Goal: Task Accomplishment & Management: Use online tool/utility

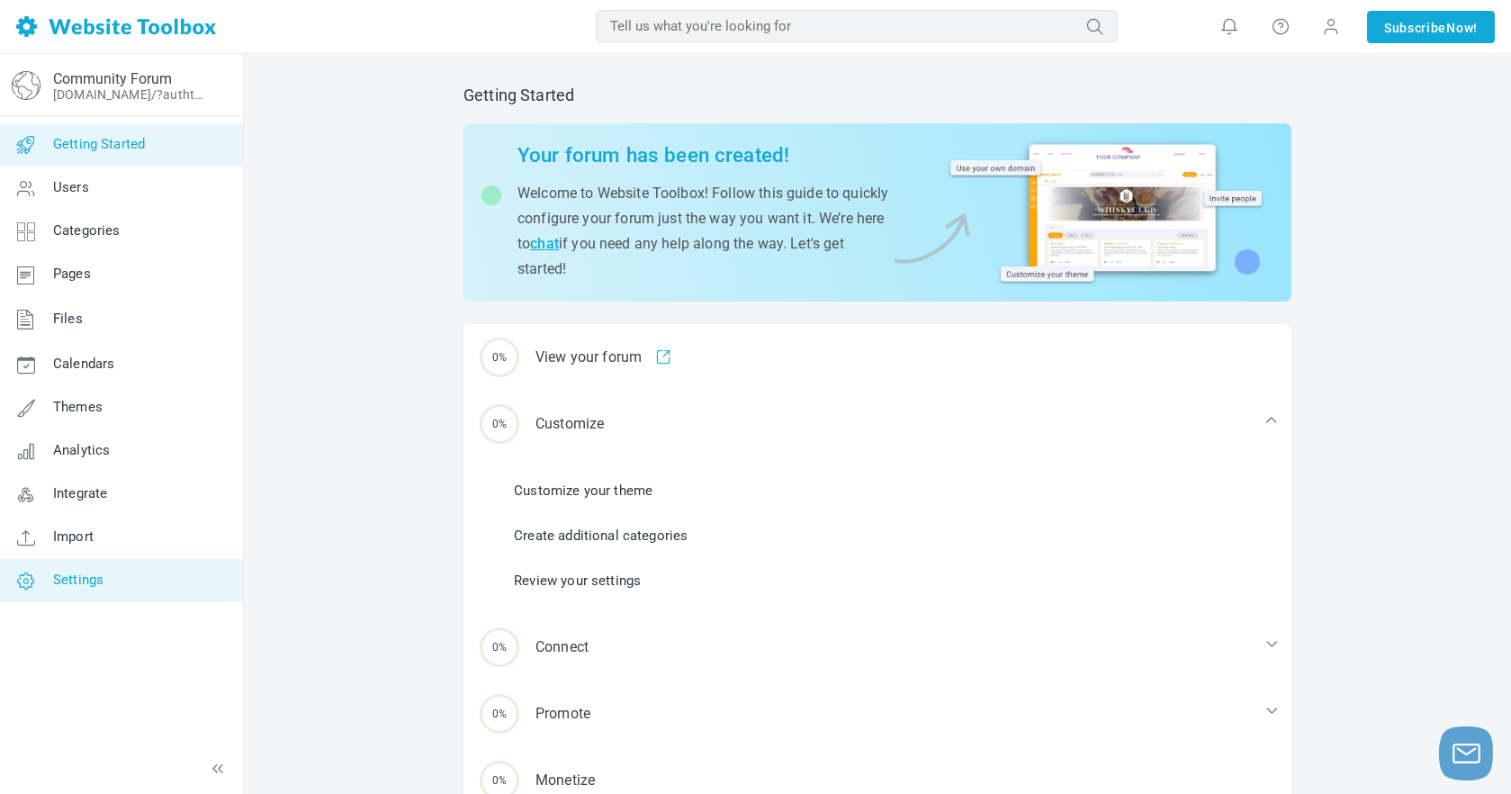
click at [86, 579] on span "Settings" at bounding box center [78, 580] width 50 height 16
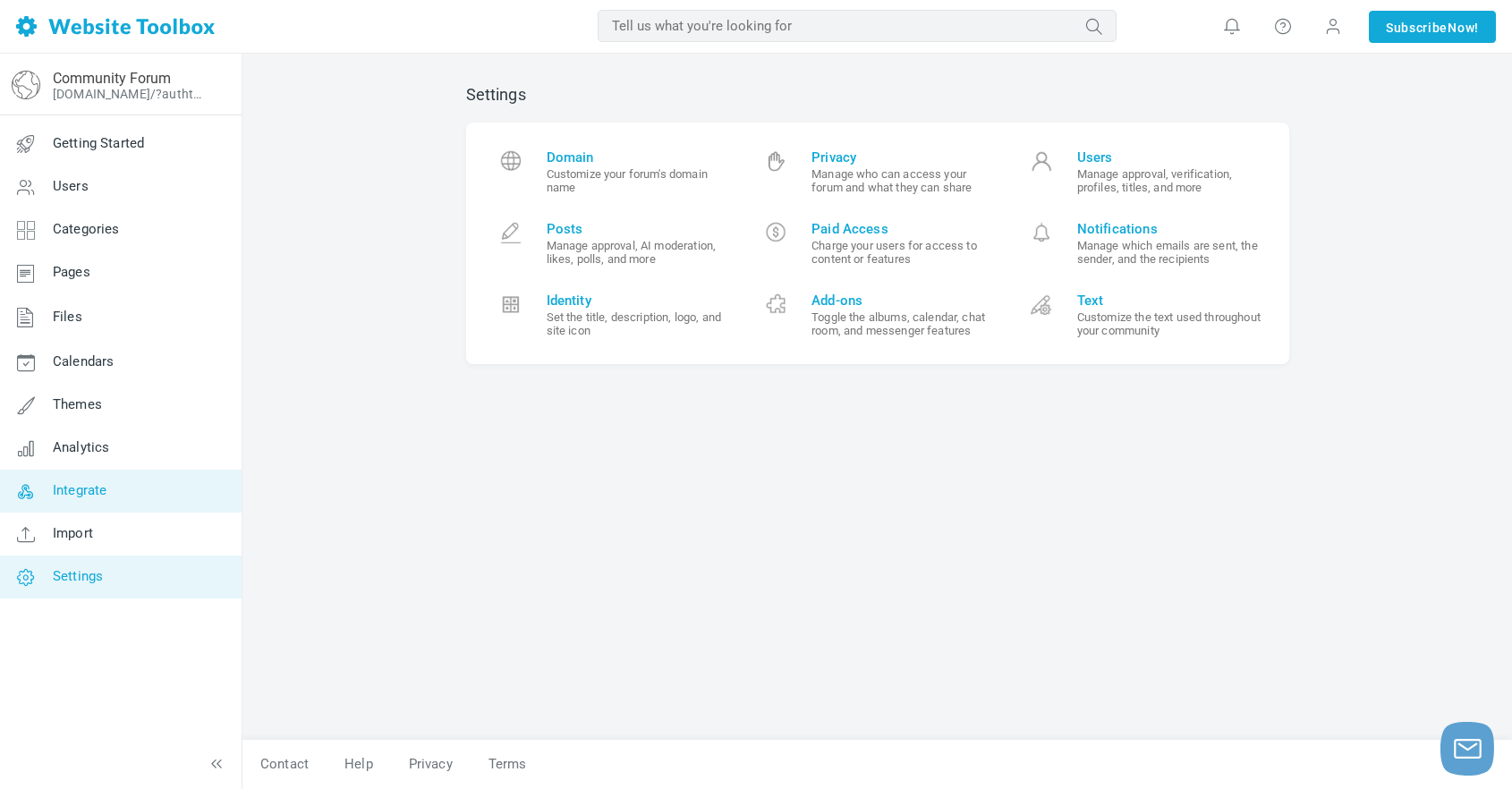
click at [107, 487] on link "Integrate" at bounding box center [120, 491] width 243 height 43
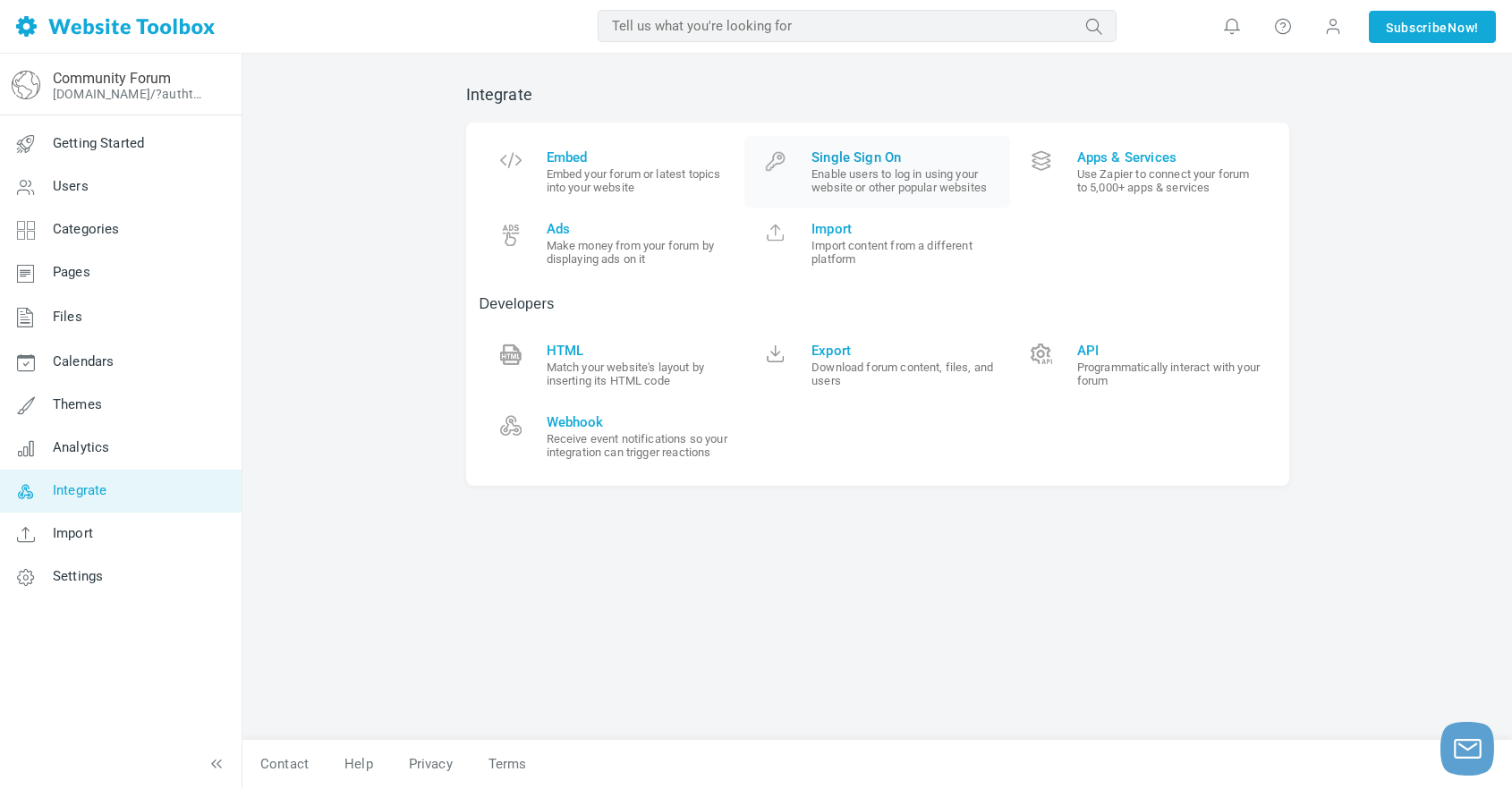
click at [869, 173] on small "Enable users to log in using your website or other popular websites" at bounding box center [904, 180] width 185 height 27
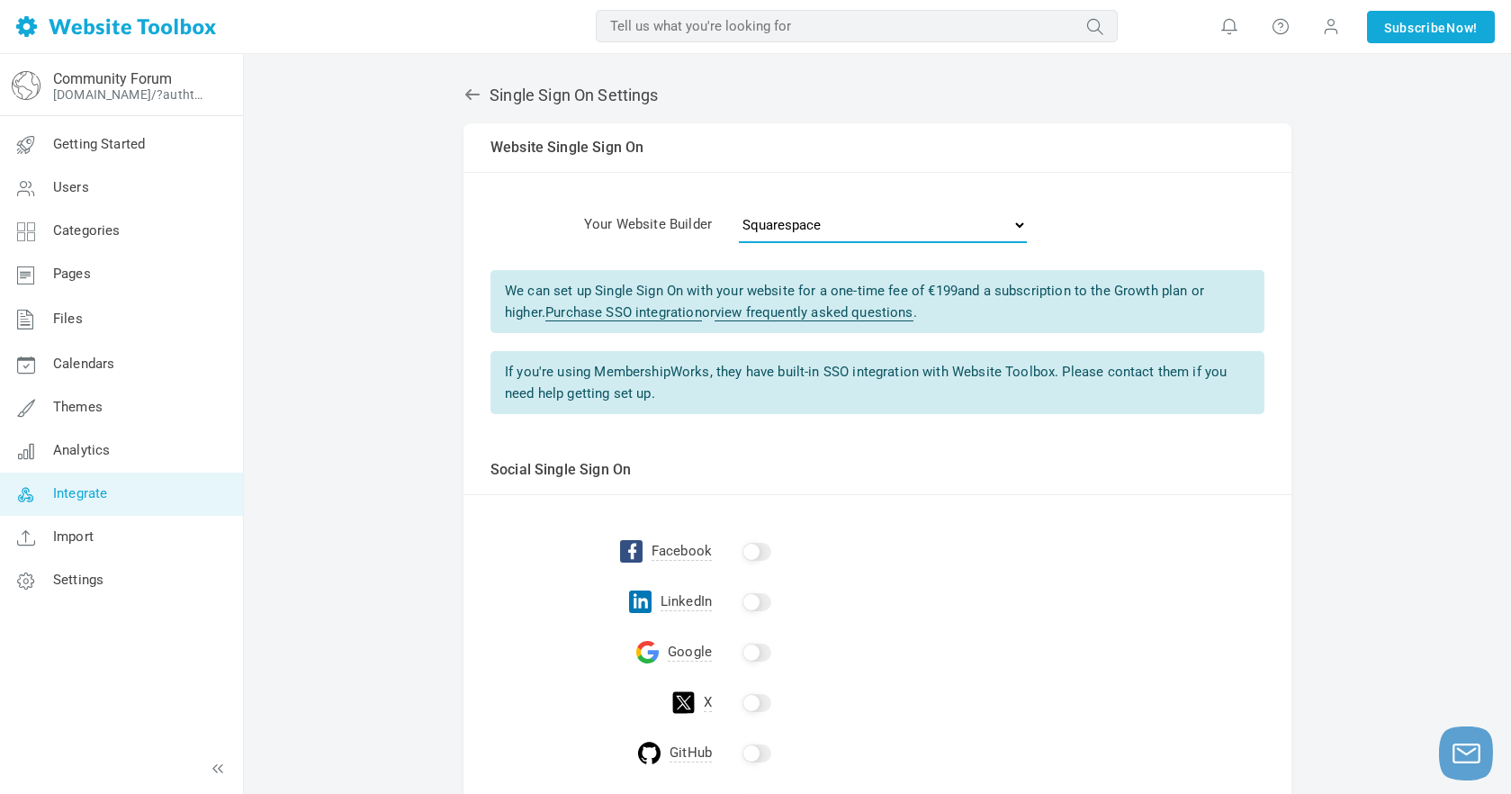
click at [800, 221] on select "- Select One - Other Brilliant Directories CraftCMS Drupal Duda Dynadot Ghost G…" at bounding box center [883, 225] width 288 height 36
click at [739, 207] on select "- Select One - Other Brilliant Directories CraftCMS Drupal Duda Dynadot Ghost G…" at bounding box center [883, 225] width 288 height 36
click at [636, 226] on td "Your Website Builder" at bounding box center [588, 228] width 248 height 57
click at [474, 94] on icon at bounding box center [472, 94] width 14 height 11
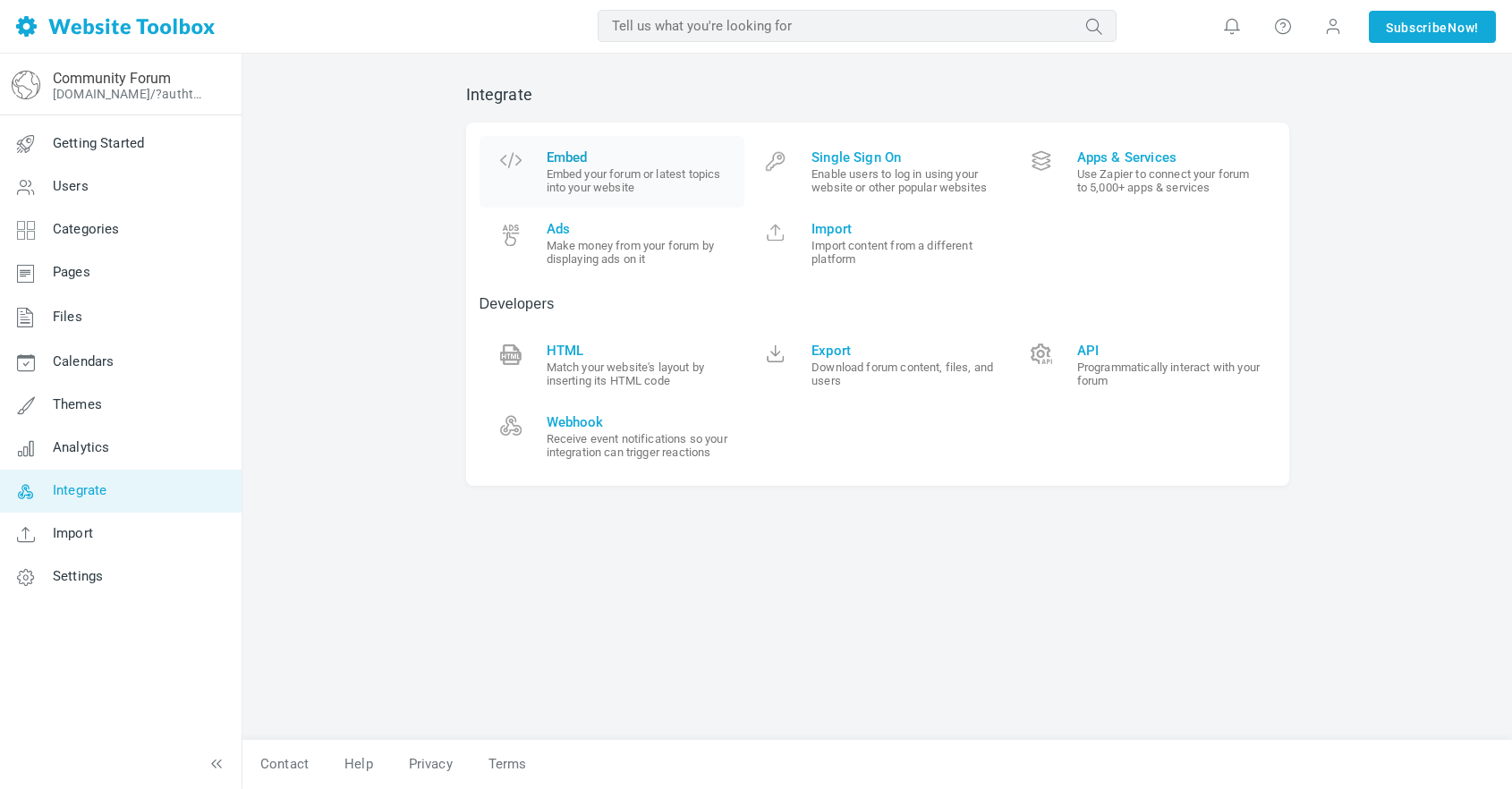
click at [607, 170] on small "Embed your forum or latest topics into your website" at bounding box center [639, 180] width 185 height 27
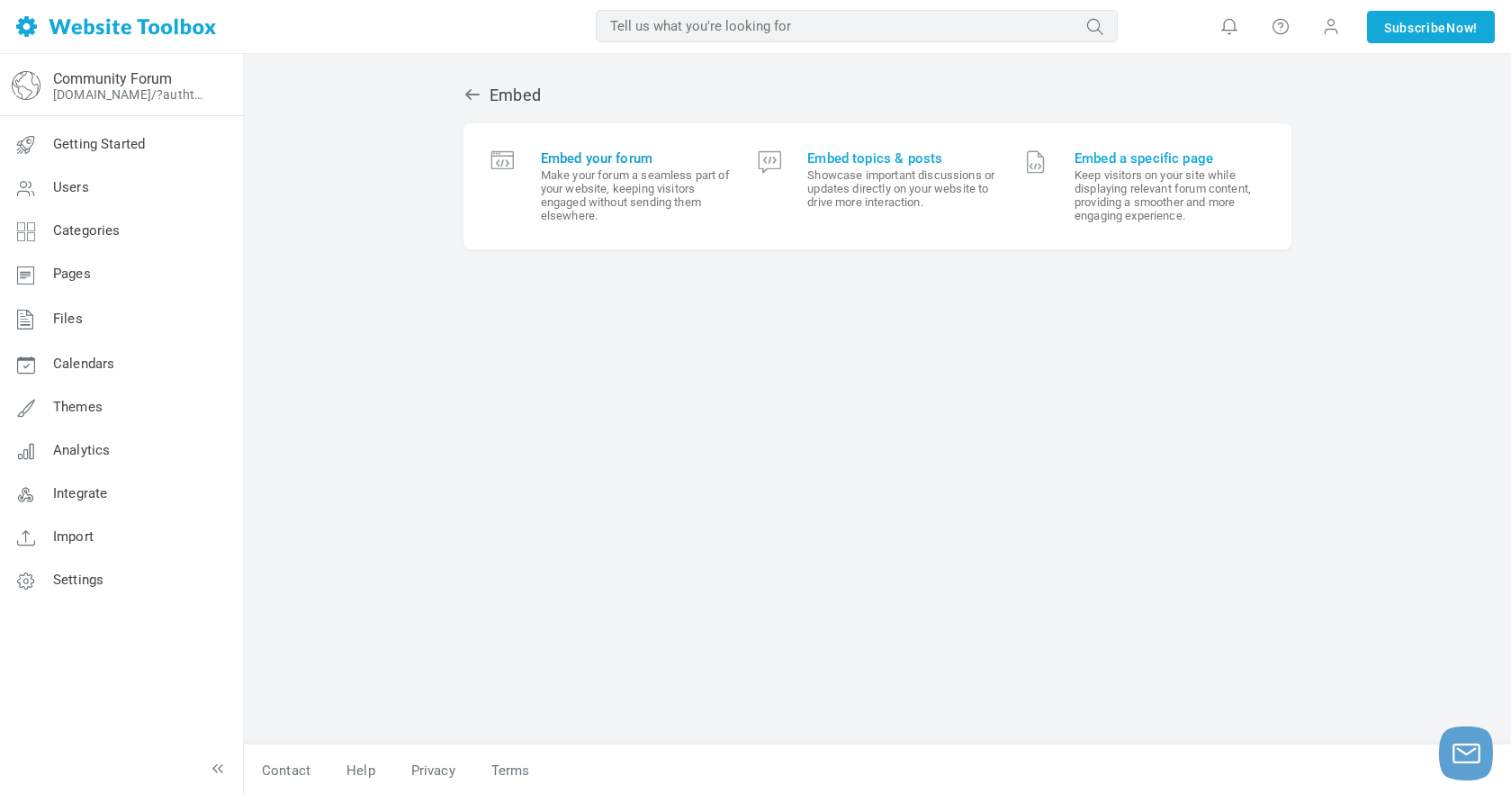
click at [624, 195] on small "Make your forum a seamless part of your website, keeping visitors engaged witho…" at bounding box center [636, 195] width 190 height 54
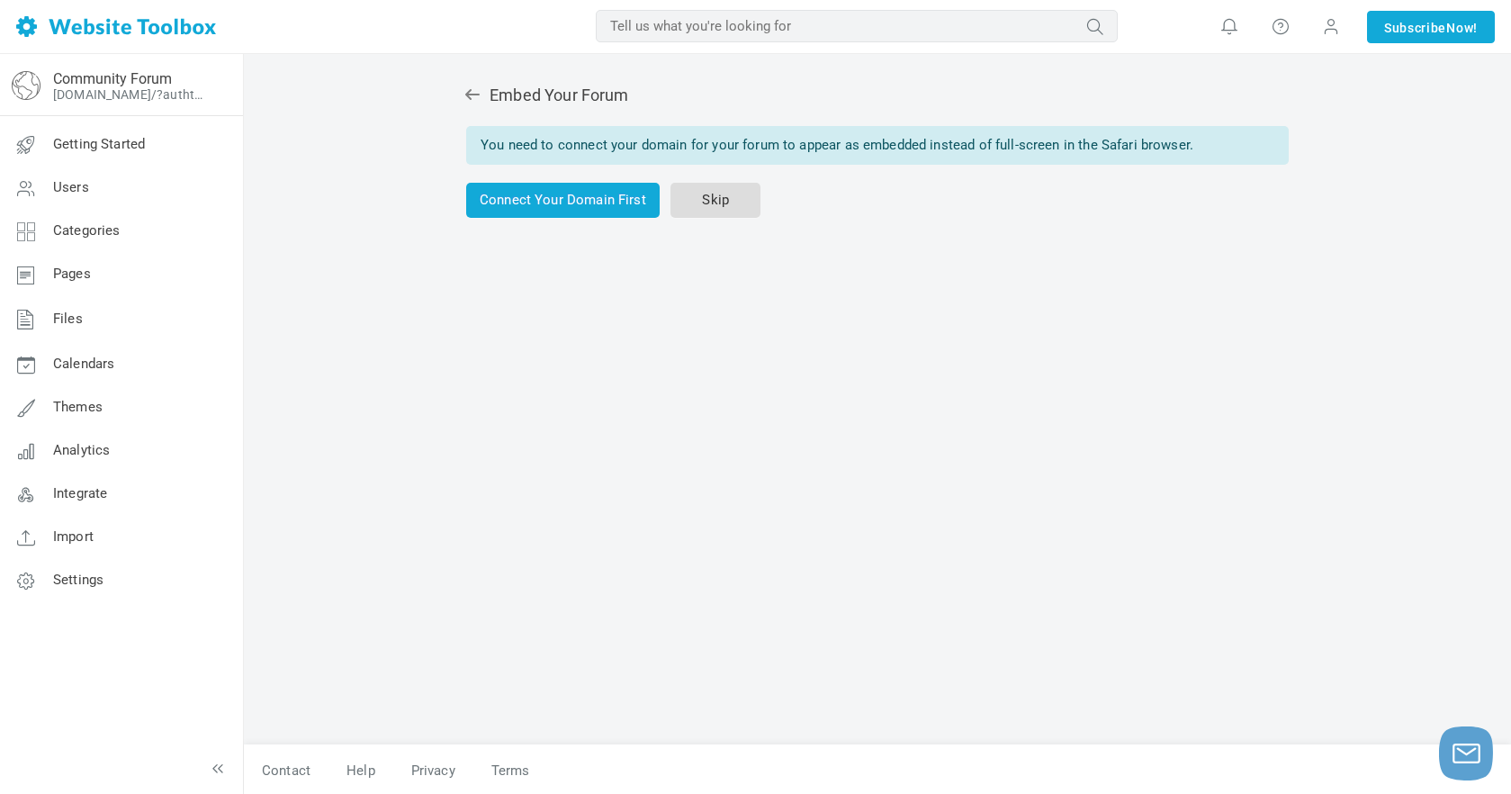
click at [721, 203] on link "Skip" at bounding box center [716, 200] width 90 height 35
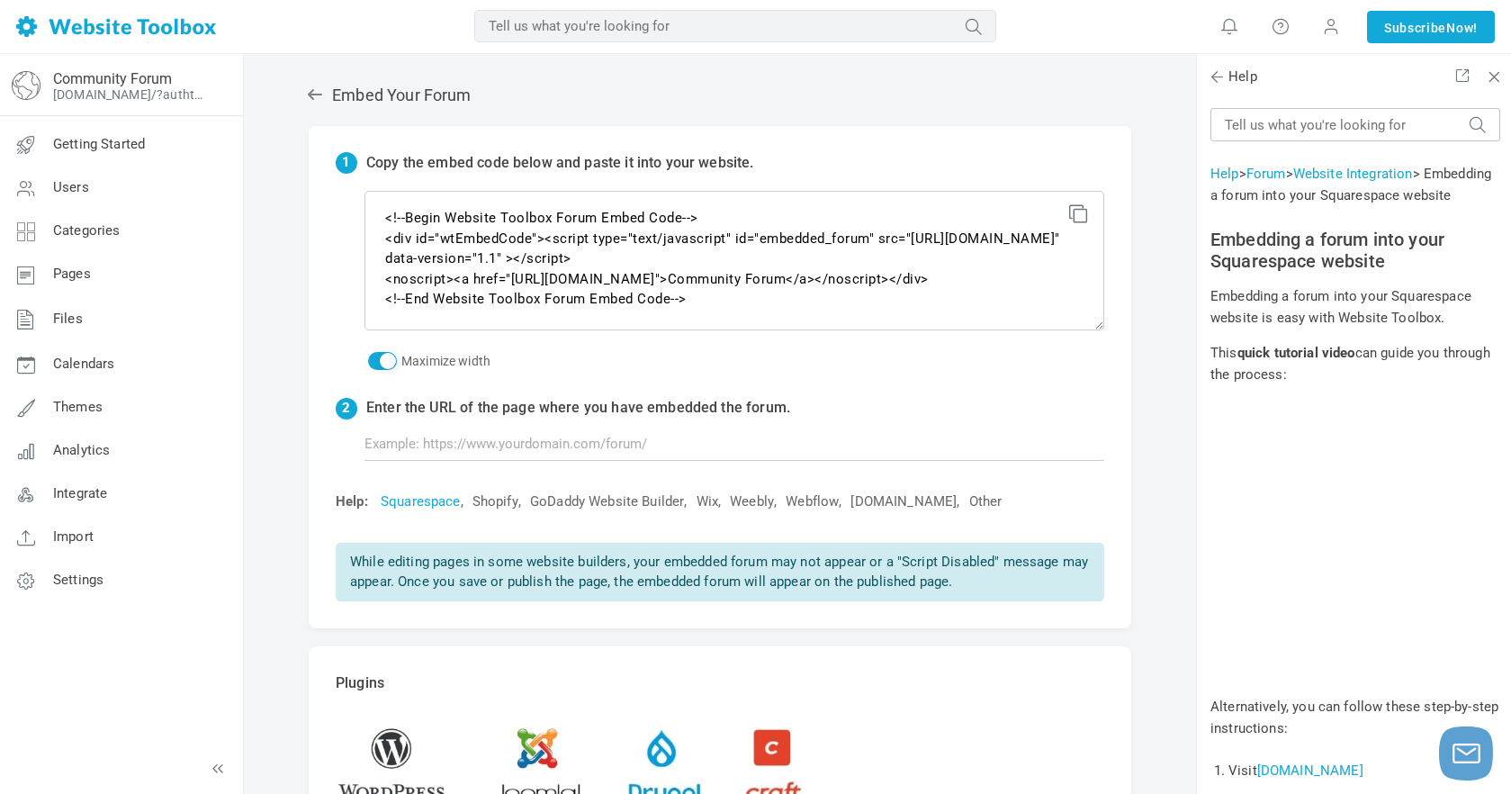
click at [419, 500] on link "Squarespace" at bounding box center [421, 501] width 80 height 19
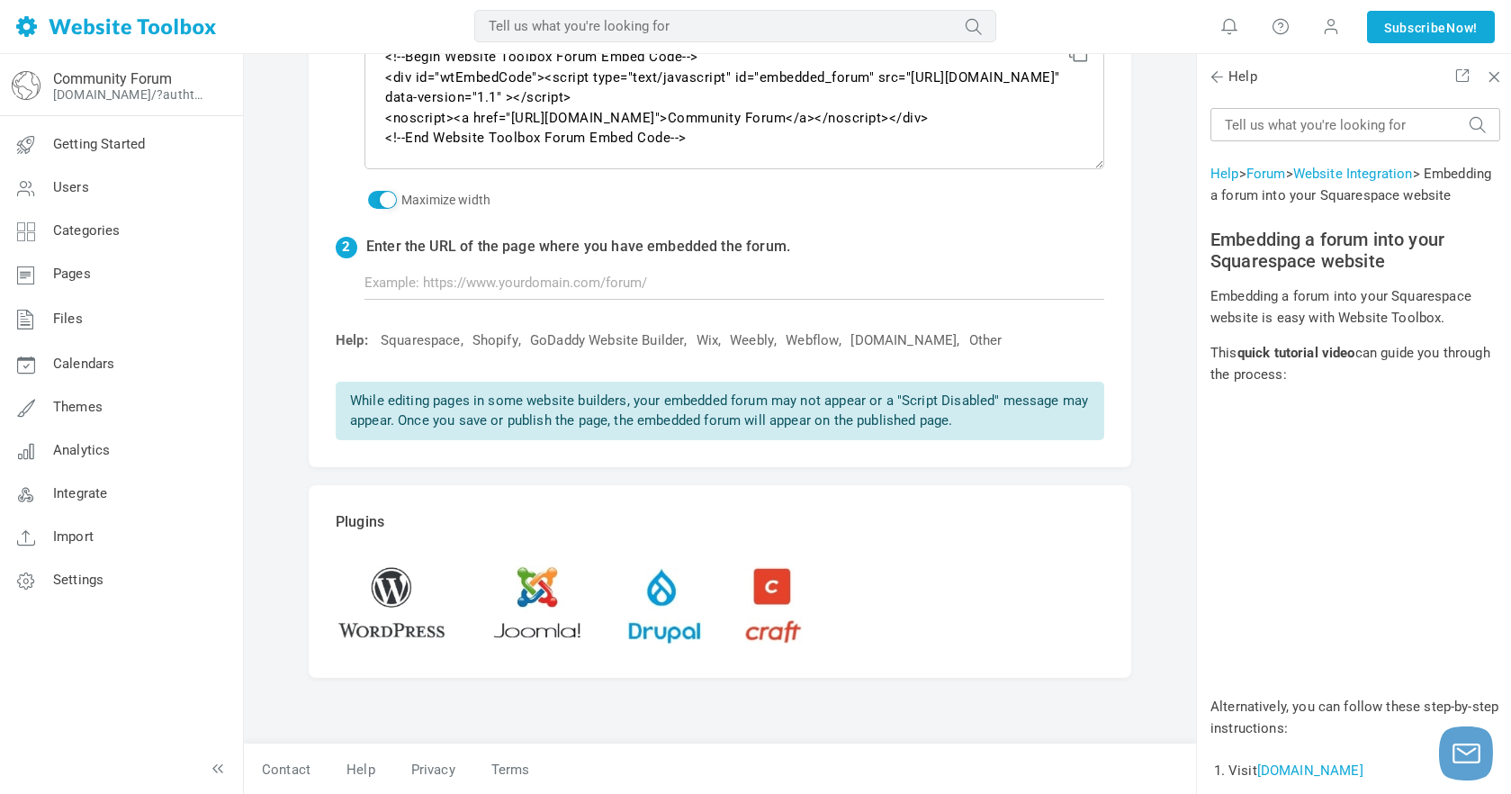
scroll to position [2, 0]
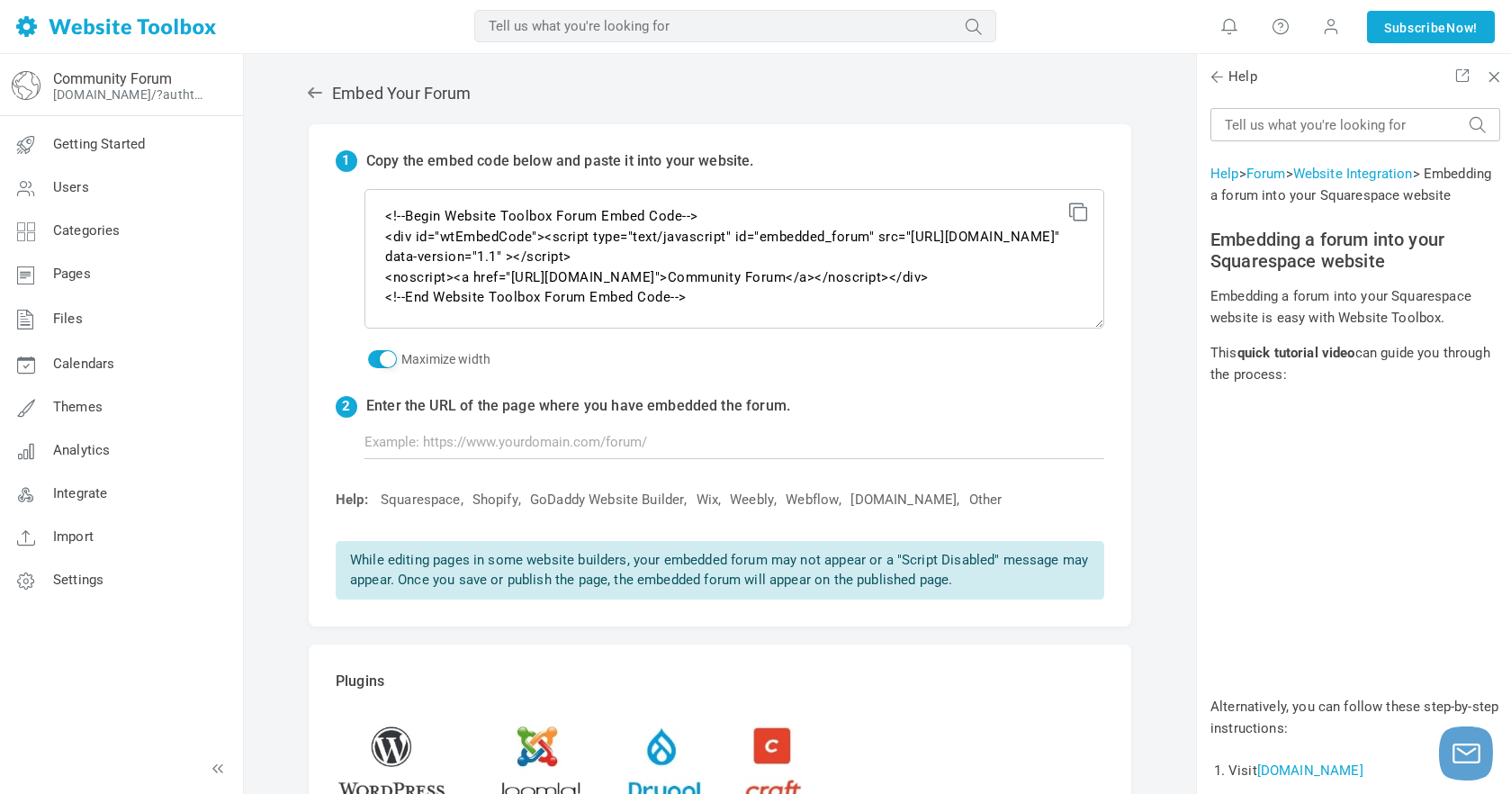
click at [1078, 215] on icon at bounding box center [1075, 209] width 13 height 13
click at [413, 504] on link "Squarespace" at bounding box center [421, 500] width 80 height 19
click at [1073, 215] on icon at bounding box center [1075, 209] width 13 height 13
drag, startPoint x: 775, startPoint y: 159, endPoint x: 339, endPoint y: 154, distance: 435.7
click at [339, 154] on div "1 Copy the embed code below and paste it into your website." at bounding box center [720, 170] width 769 height 39
